Goal: Information Seeking & Learning: Learn about a topic

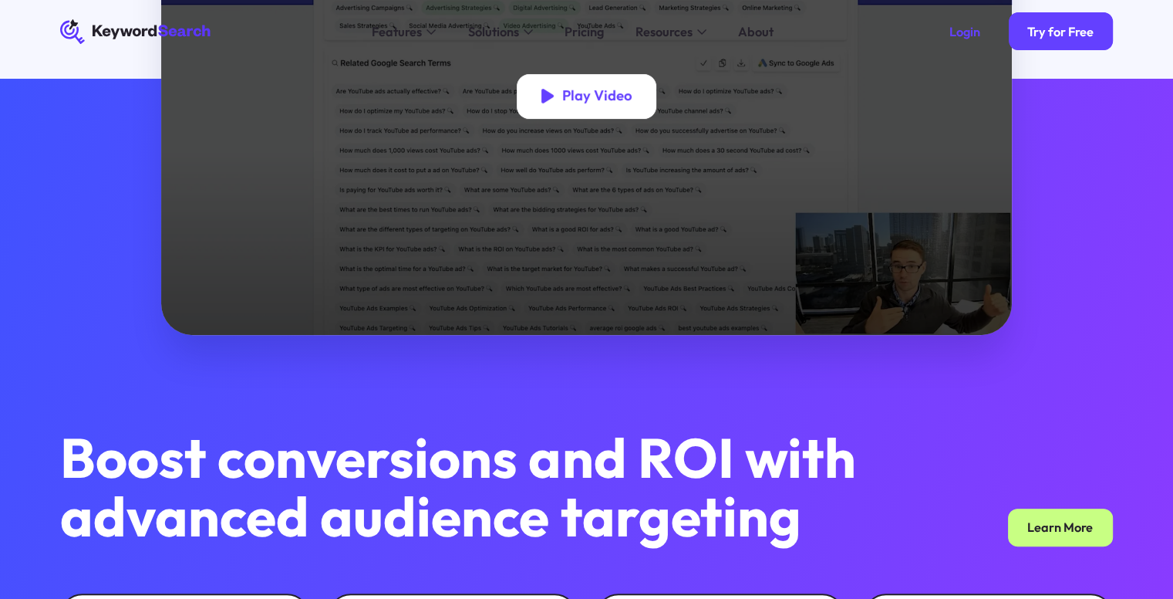
click at [556, 100] on div "Play Video" at bounding box center [587, 96] width 140 height 44
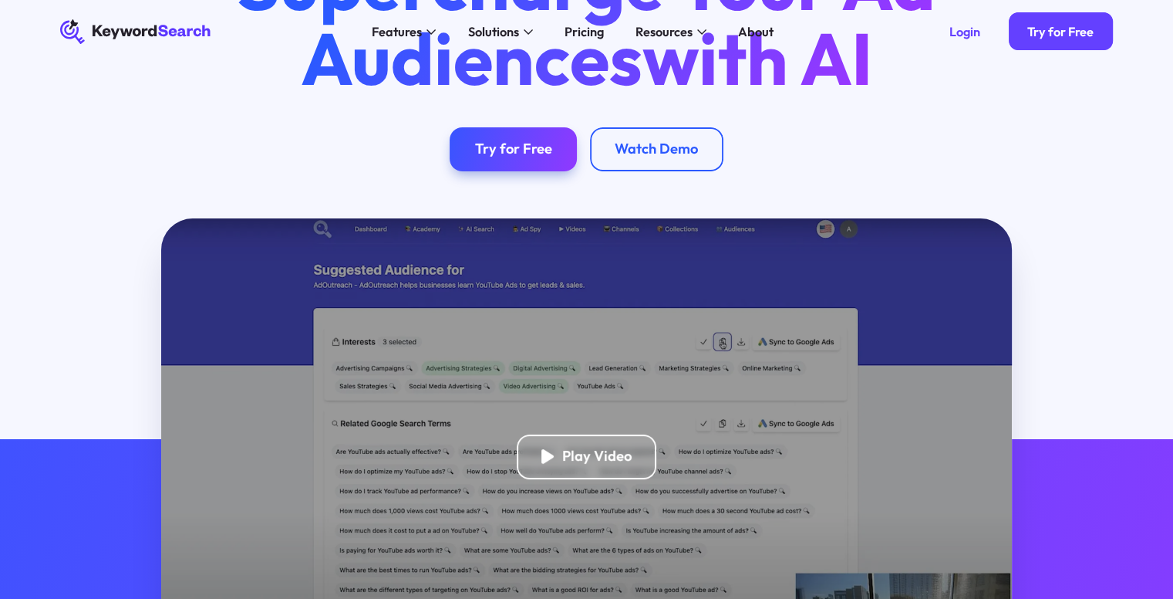
scroll to position [359, 0]
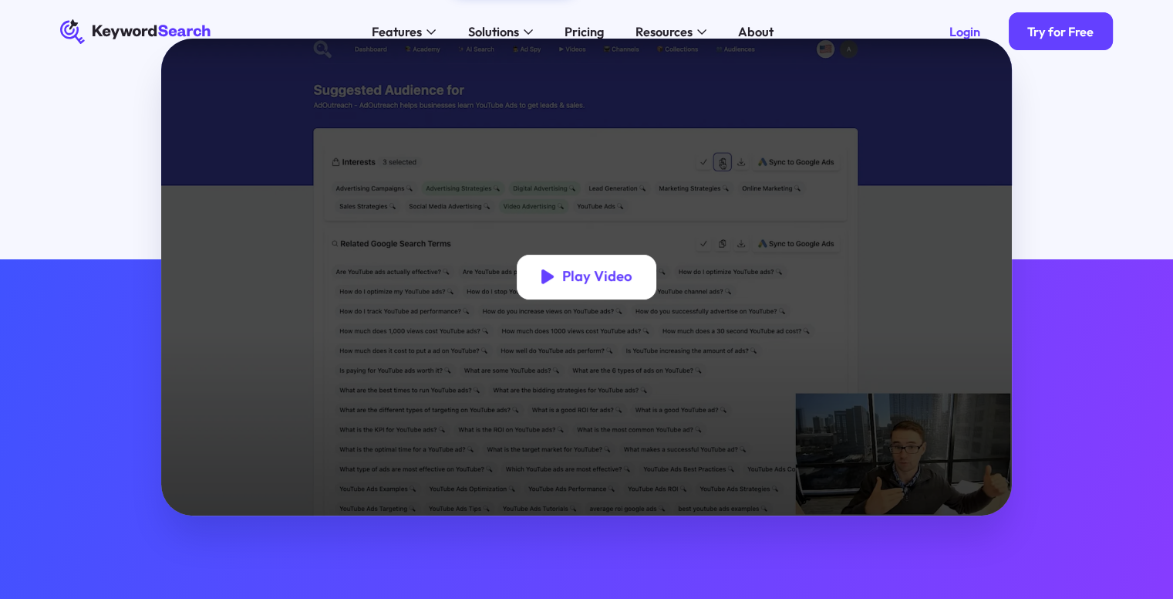
click at [552, 285] on icon at bounding box center [547, 277] width 12 height 18
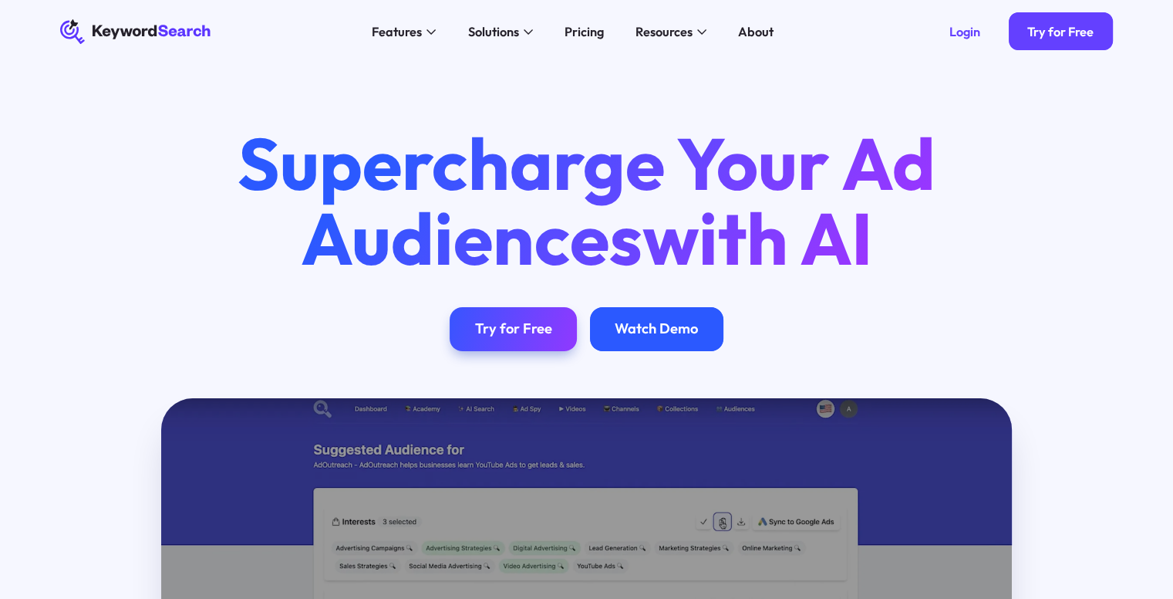
click at [637, 316] on div "Watch Demo" at bounding box center [656, 329] width 133 height 44
click at [686, 334] on div "Watch Demo" at bounding box center [656, 329] width 83 height 18
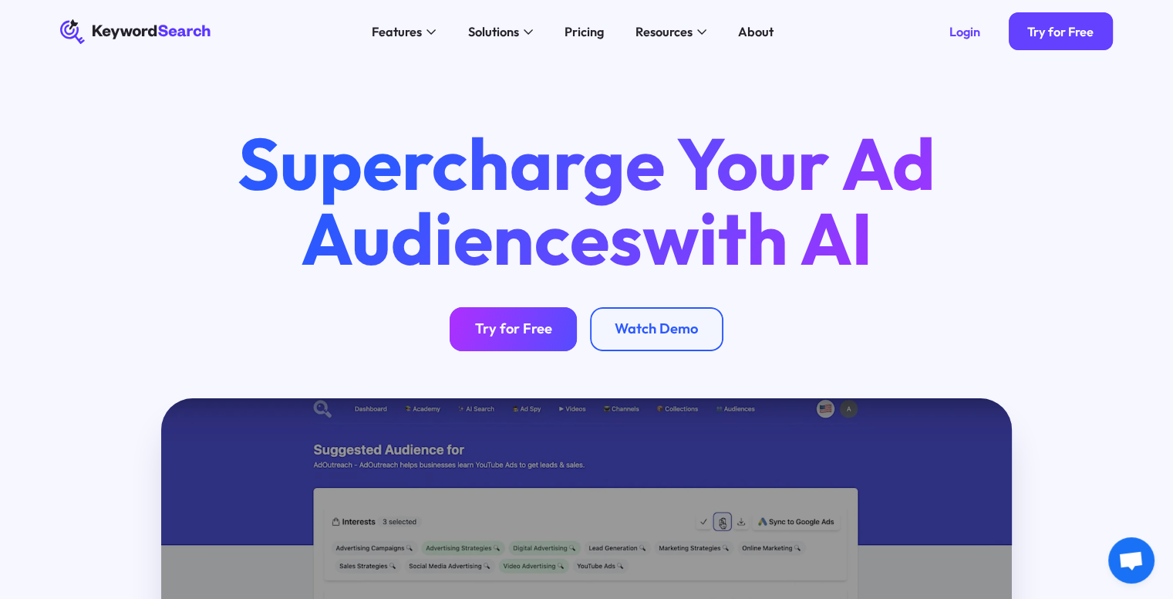
click at [537, 331] on div "Try for Free" at bounding box center [513, 329] width 77 height 18
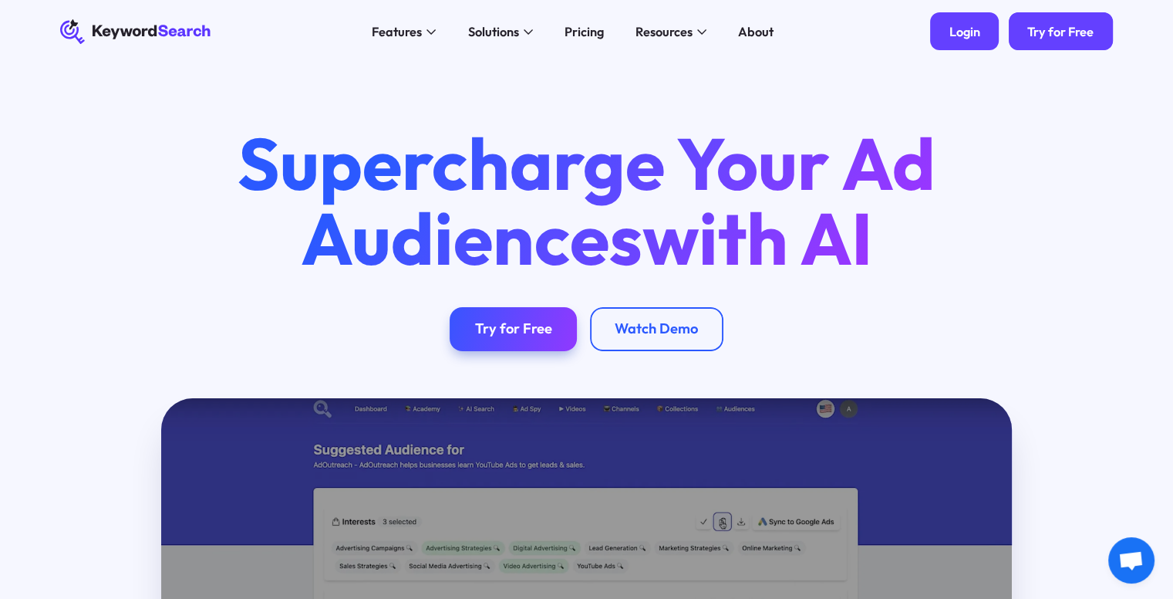
click at [964, 29] on div "Login" at bounding box center [965, 31] width 31 height 15
click at [432, 31] on icon at bounding box center [431, 31] width 9 height 5
